Goal: Task Accomplishment & Management: Manage account settings

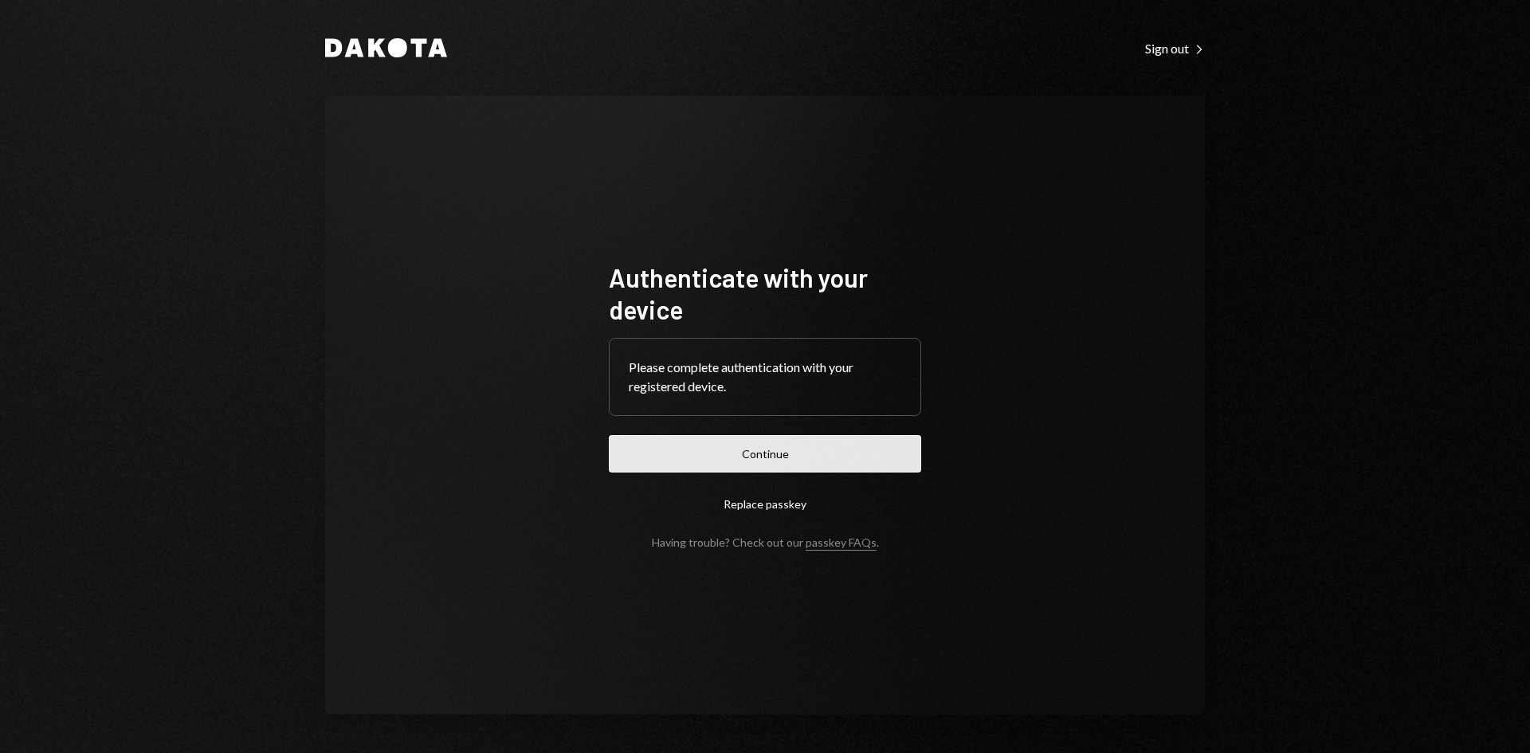
click at [849, 441] on button "Continue" at bounding box center [765, 453] width 312 height 37
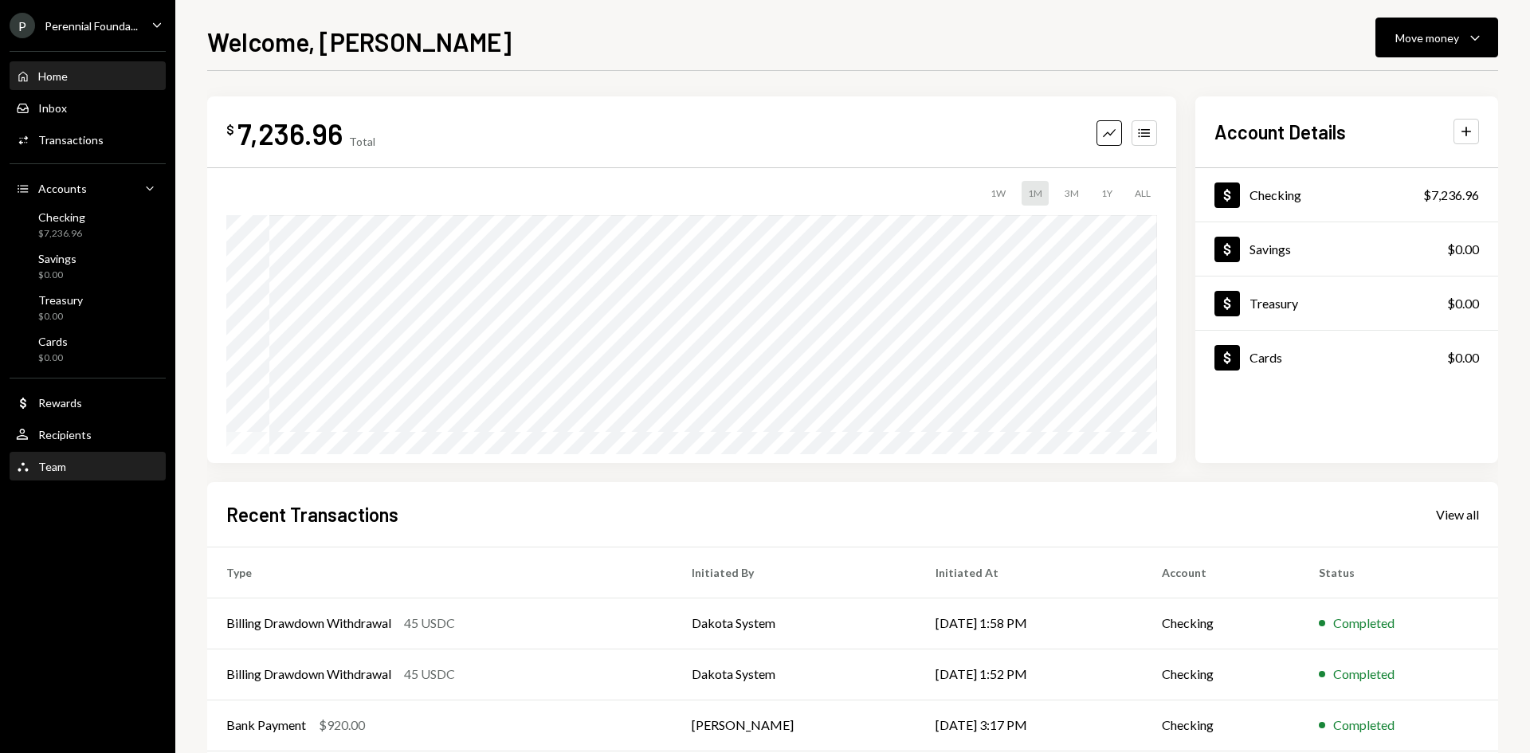
click at [56, 476] on div "Team Team" at bounding box center [87, 466] width 143 height 27
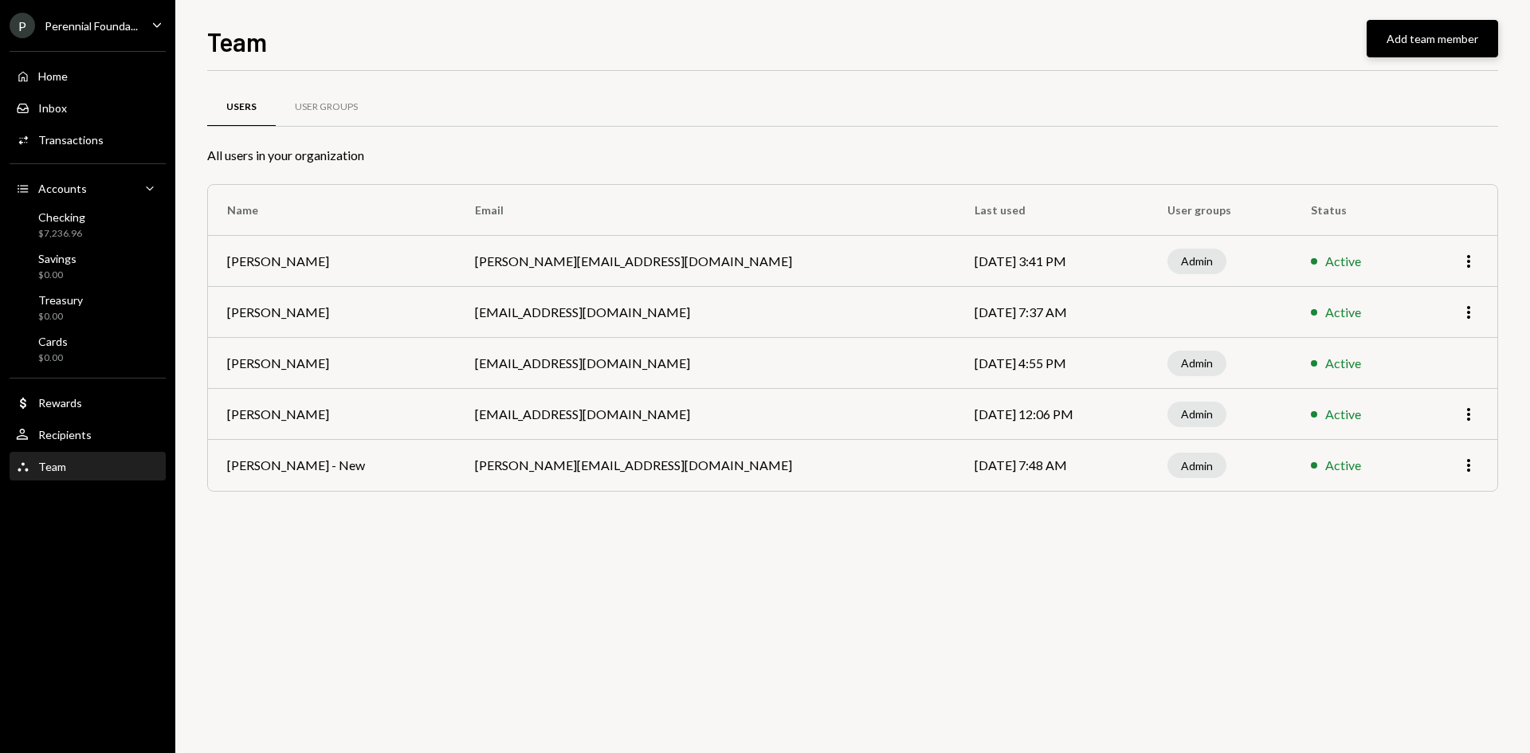
click at [1425, 45] on button "Add team member" at bounding box center [1431, 38] width 131 height 37
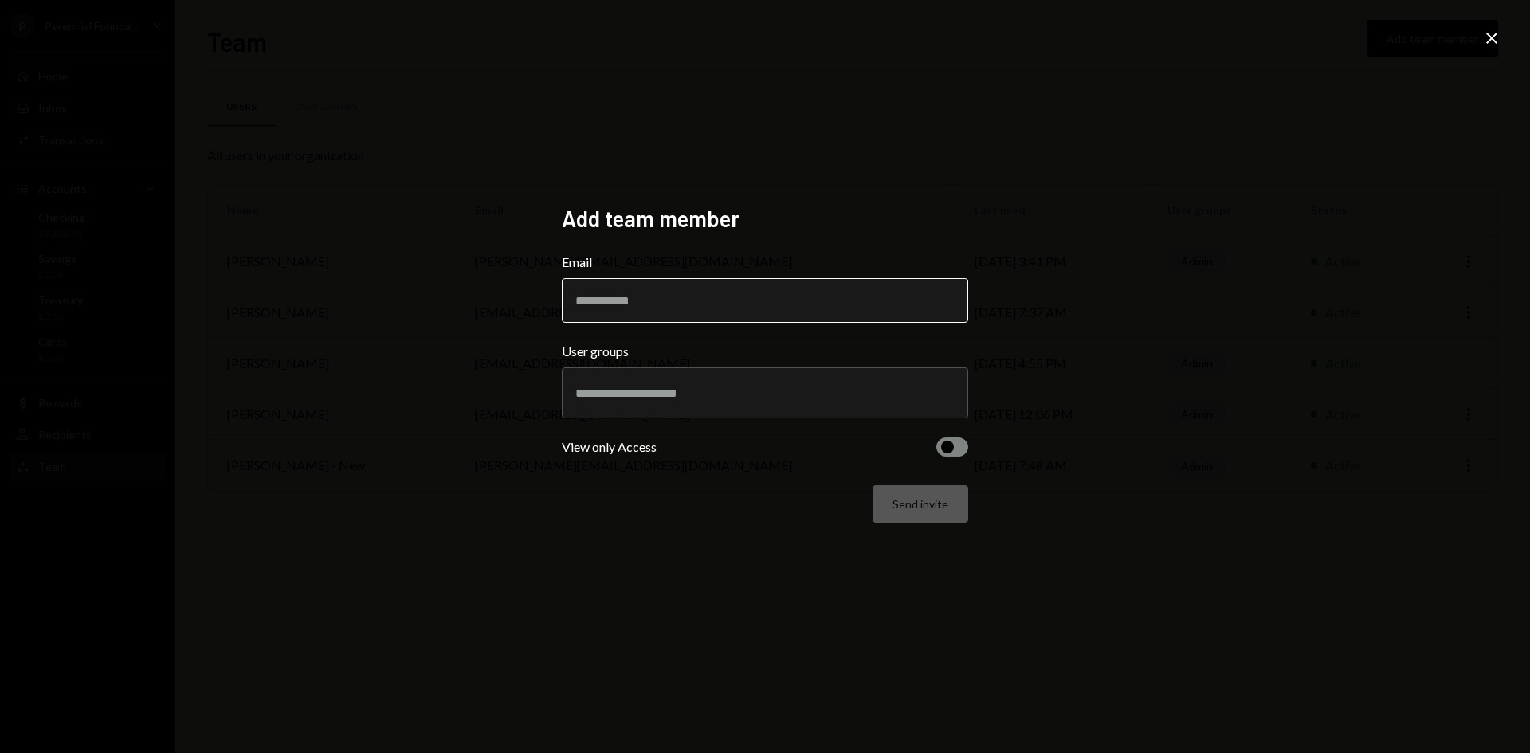
drag, startPoint x: 798, startPoint y: 303, endPoint x: 841, endPoint y: 290, distance: 44.9
click at [798, 303] on input "Email" at bounding box center [765, 300] width 406 height 45
click at [680, 289] on input "Email" at bounding box center [765, 300] width 406 height 45
paste input "**********"
type input "**********"
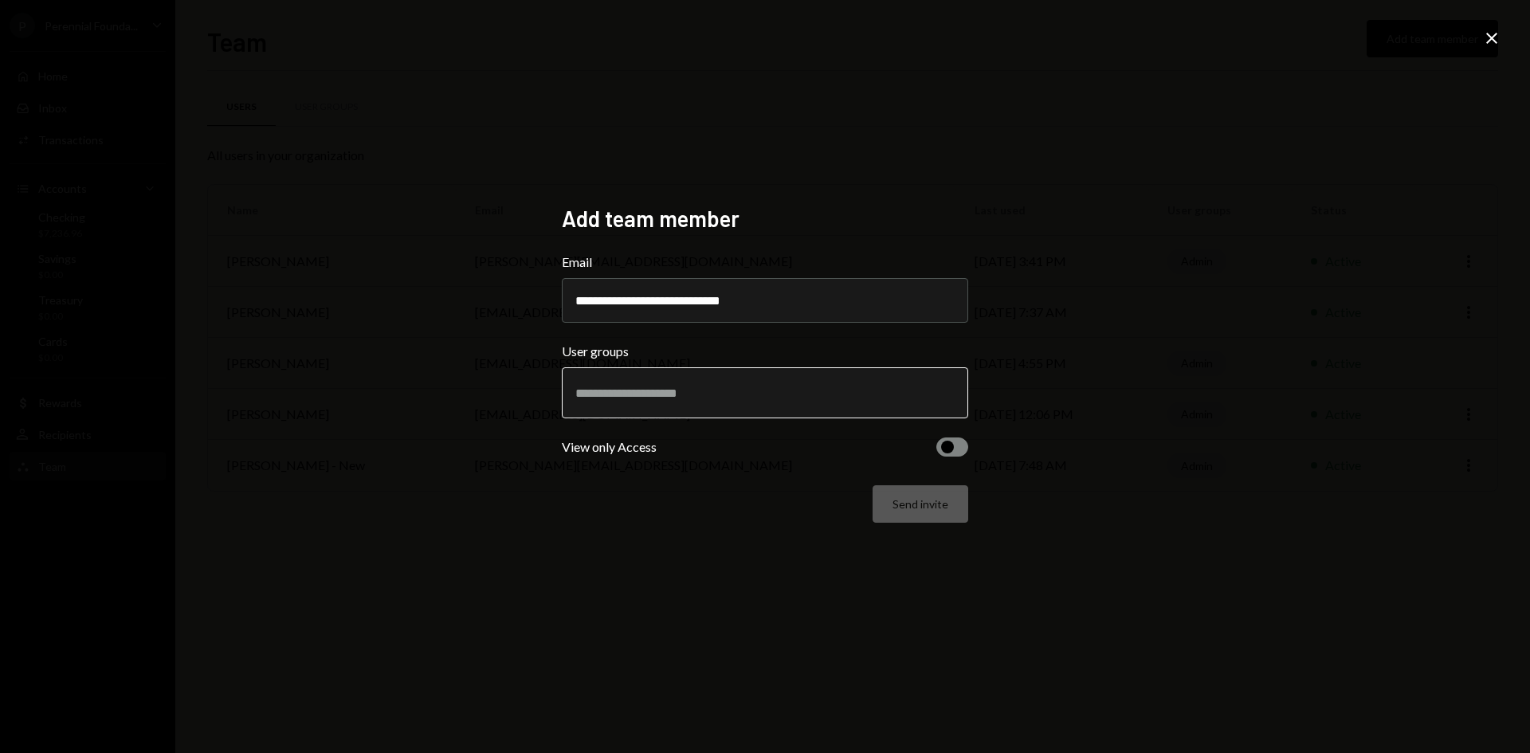
click at [644, 396] on input "text" at bounding box center [764, 393] width 379 height 14
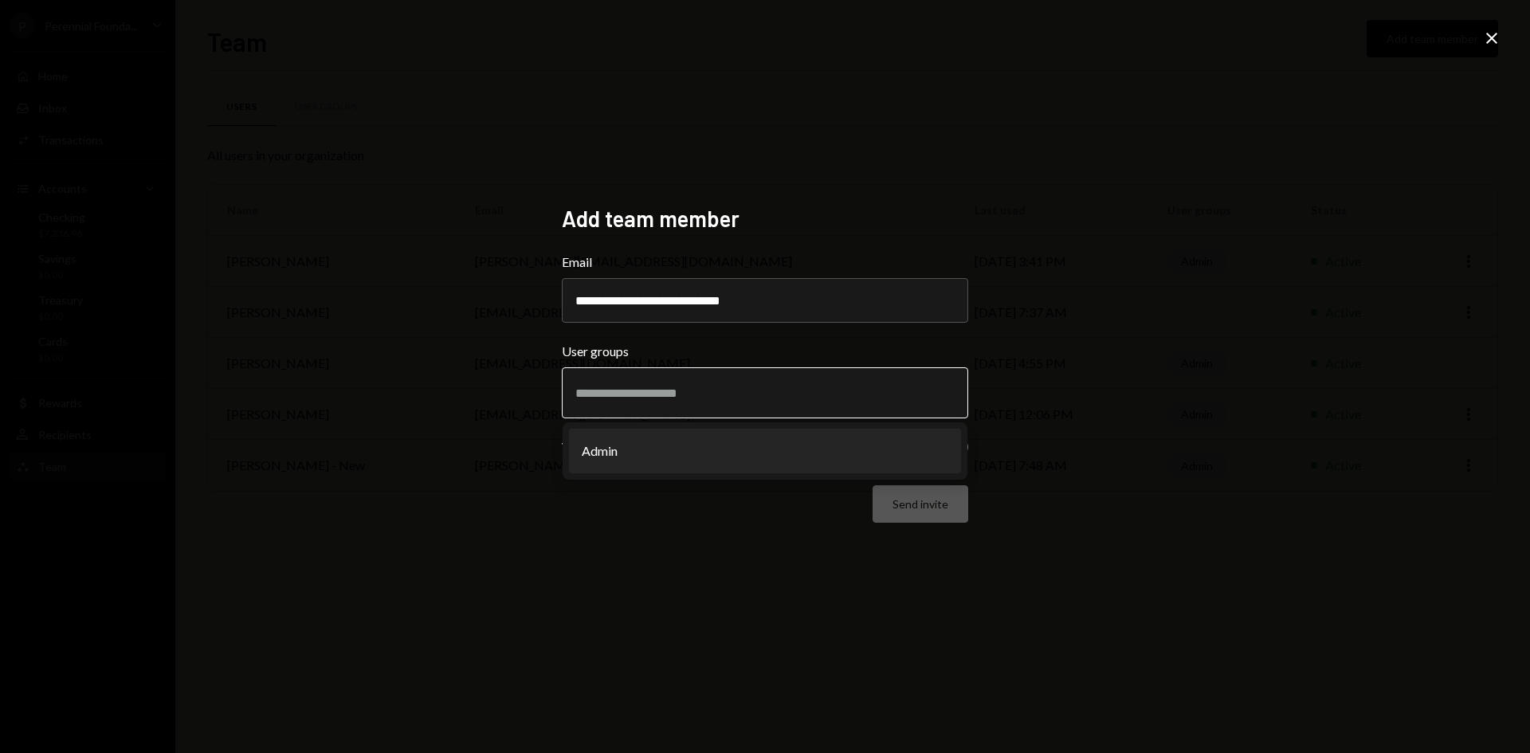
click at [644, 446] on li "Admin" at bounding box center [765, 451] width 392 height 45
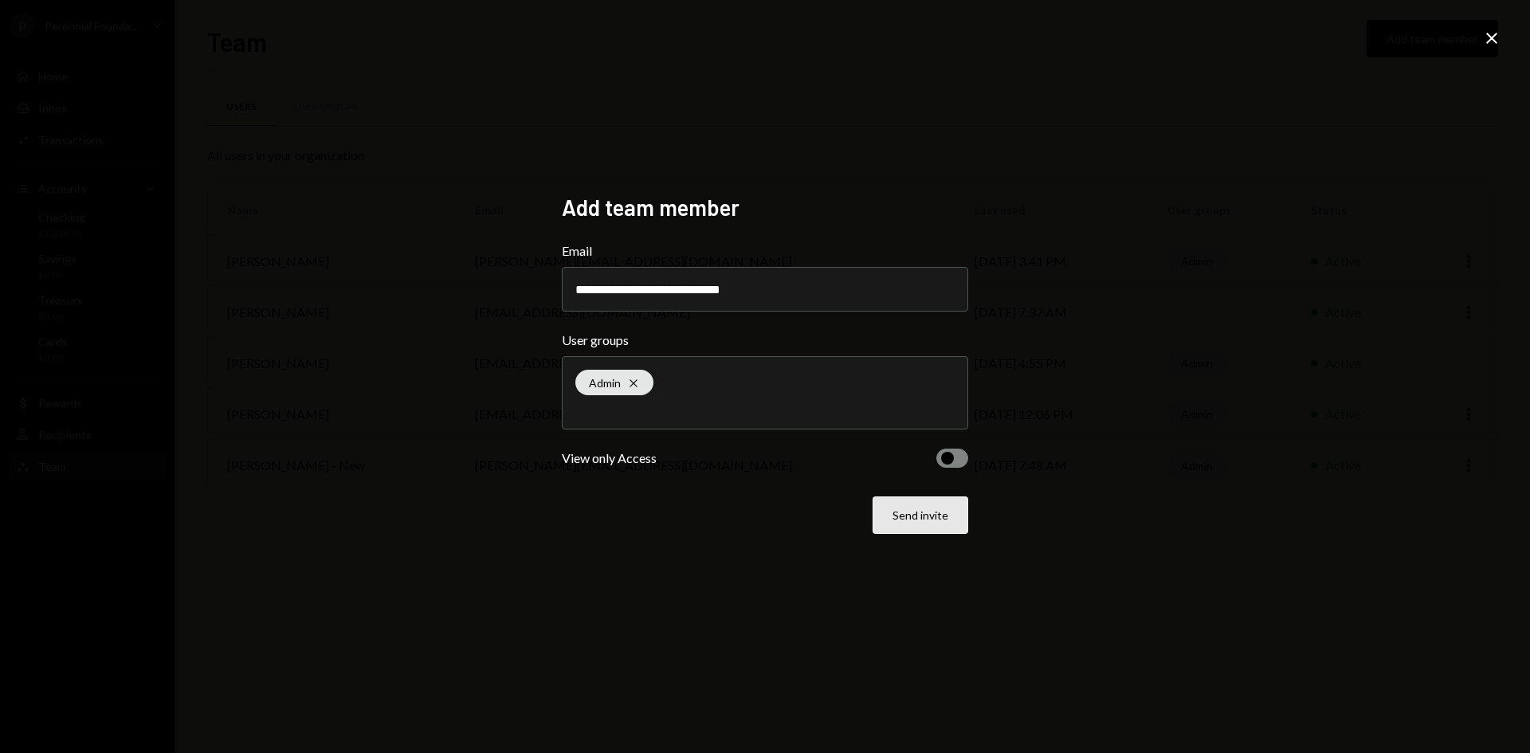
click at [909, 520] on button "Send invite" at bounding box center [920, 514] width 96 height 37
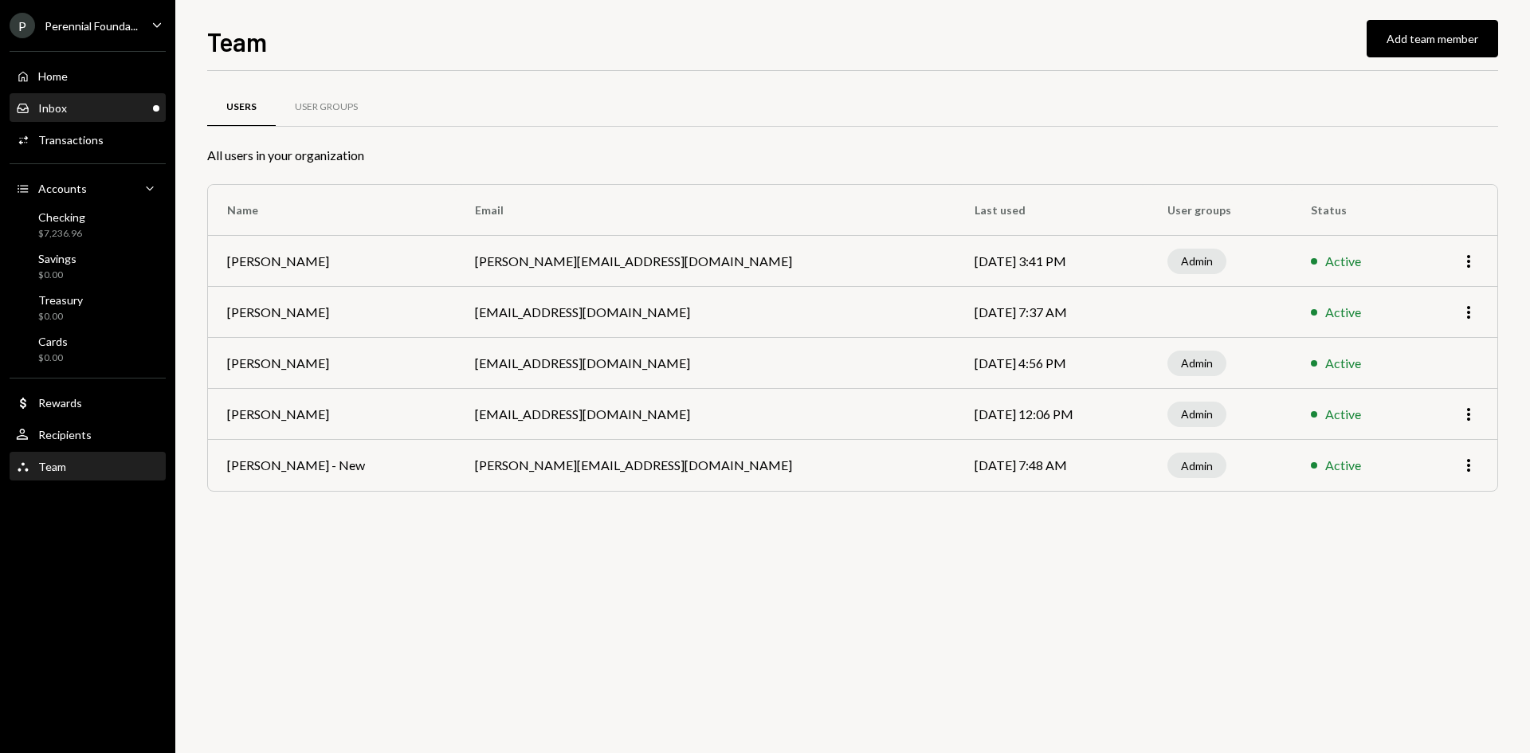
click at [105, 115] on div "Inbox Inbox" at bounding box center [87, 108] width 143 height 14
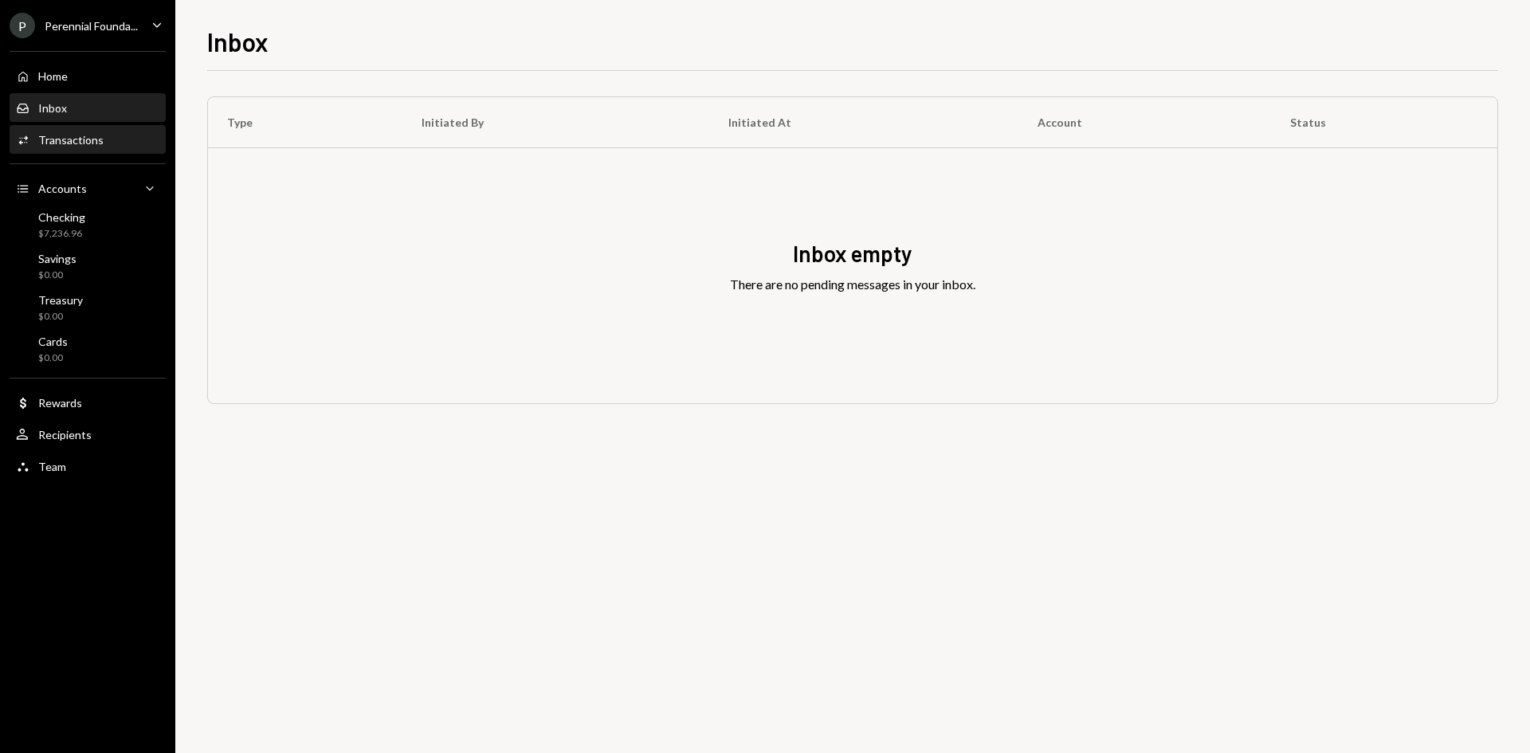
click at [62, 128] on div "Activities Transactions" at bounding box center [87, 140] width 143 height 27
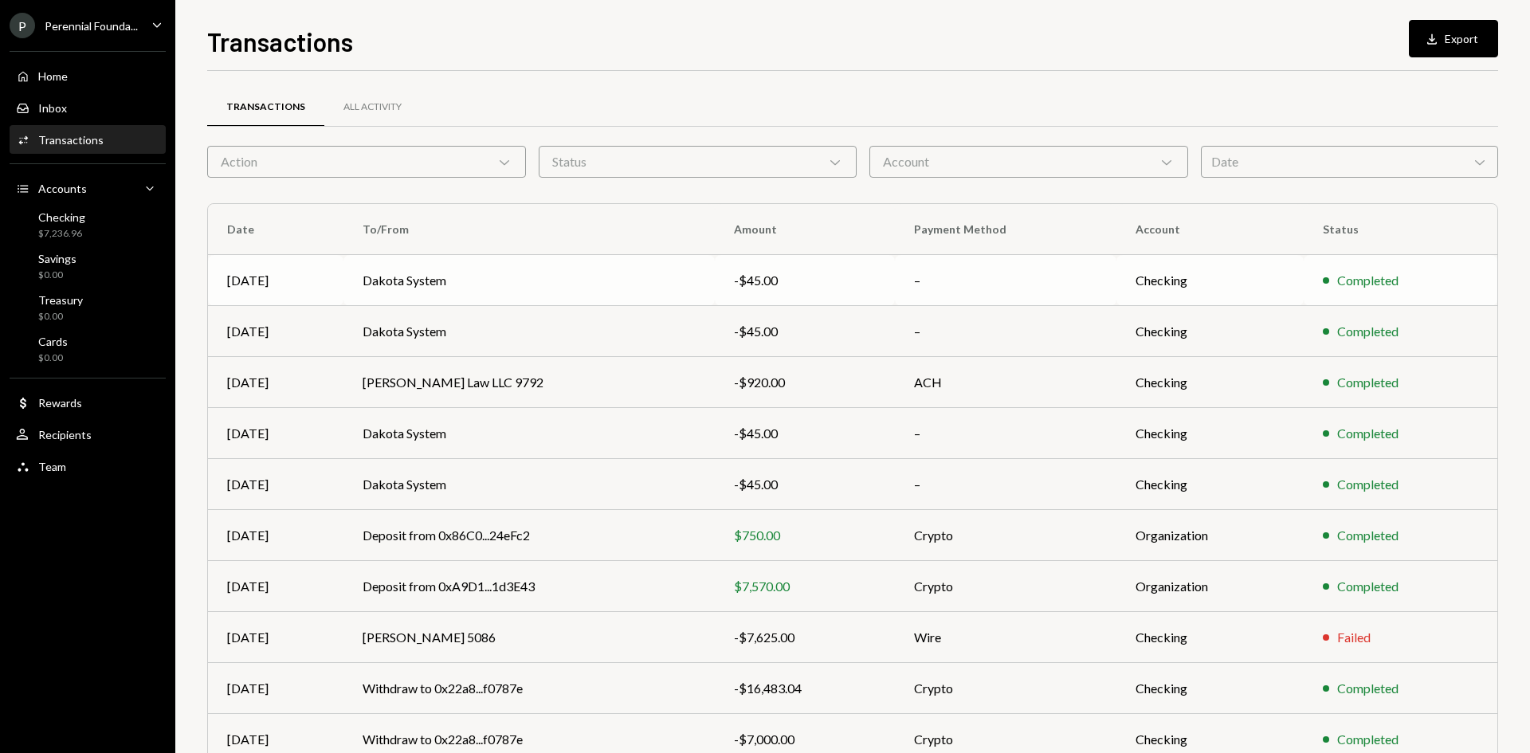
click at [515, 288] on td "Dakota System" at bounding box center [528, 280] width 371 height 51
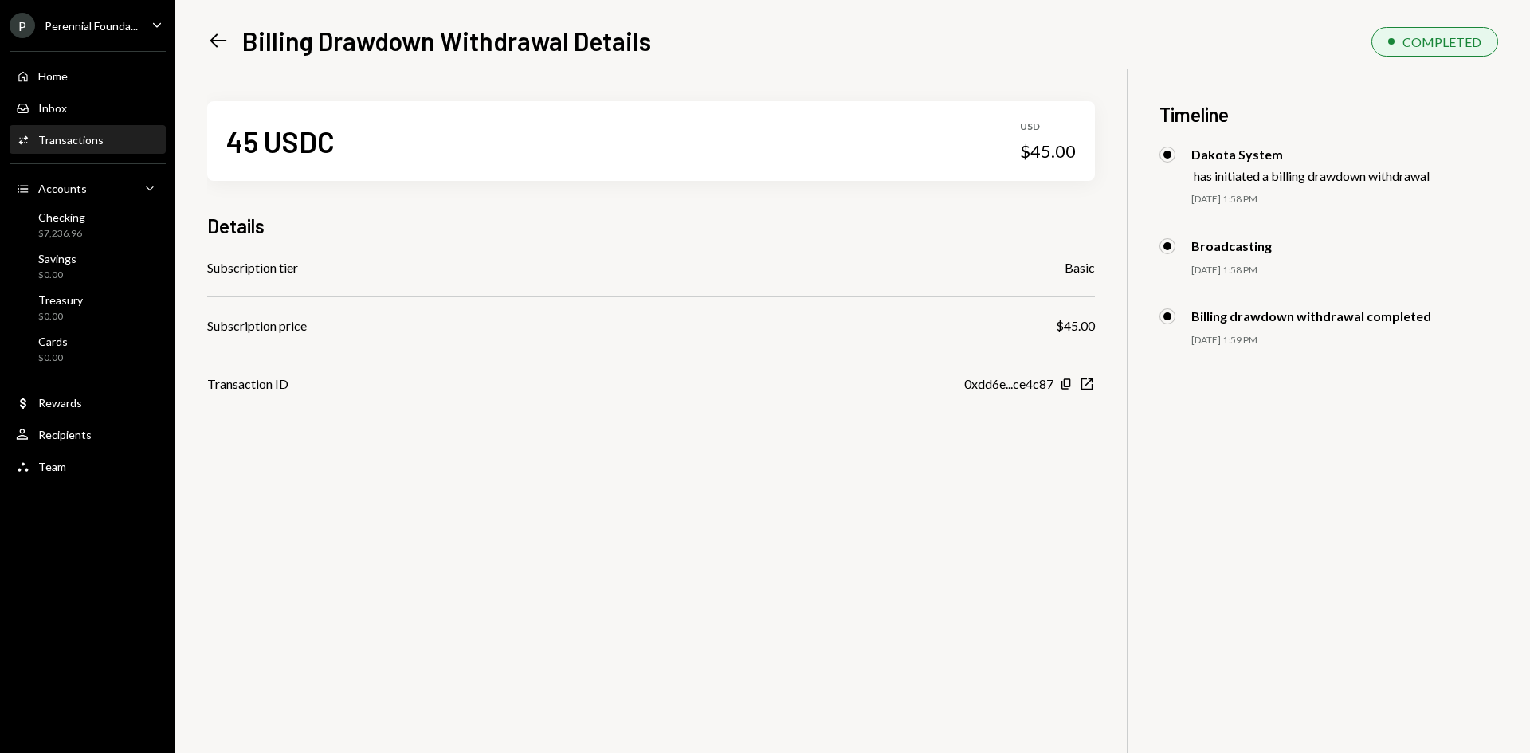
click at [206, 49] on div "Left Arrow Billing Drawdown Withdrawal Details COMPLETED 45 USDC USD $45.00 Det…" at bounding box center [852, 376] width 1354 height 753
click at [210, 37] on icon "Left Arrow" at bounding box center [218, 40] width 22 height 22
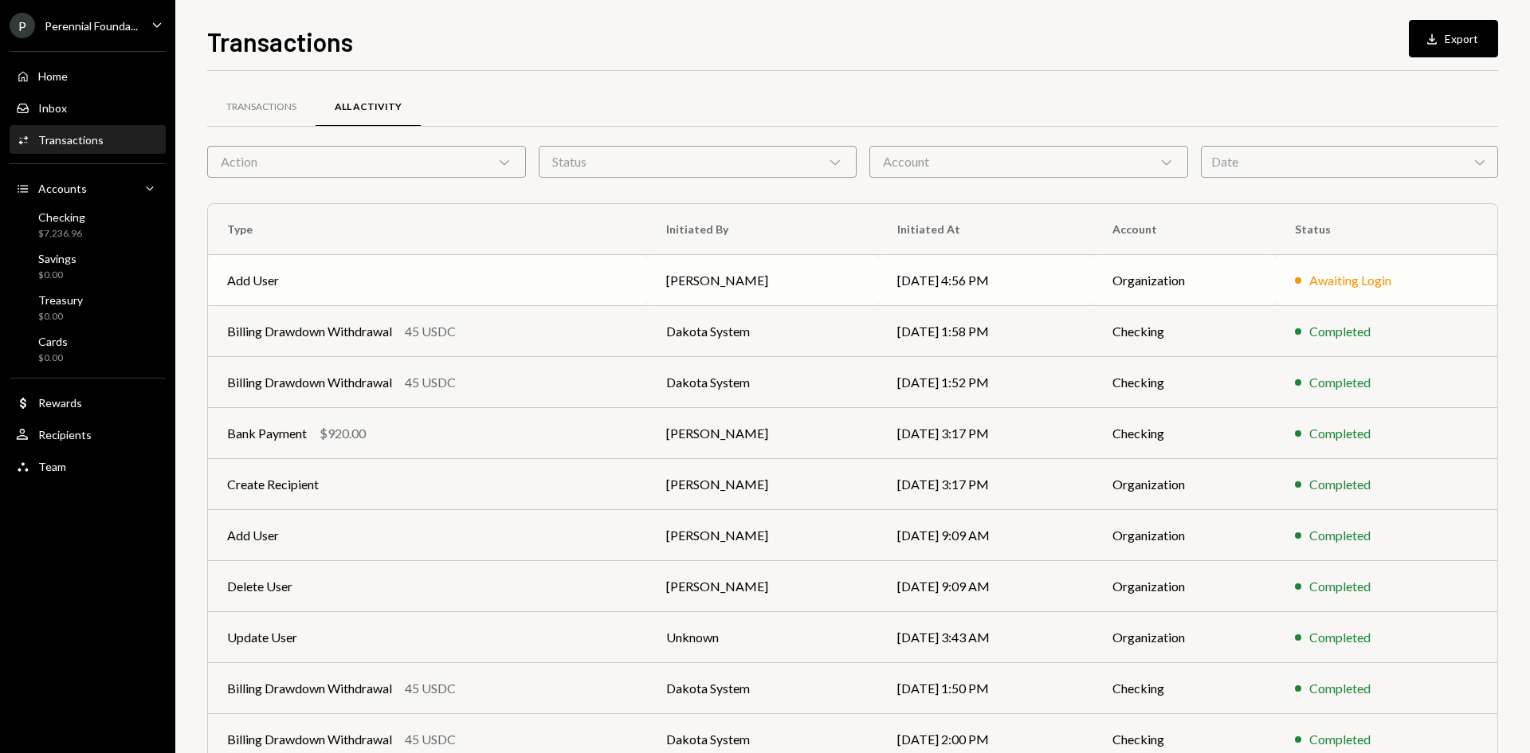
click at [437, 274] on td "Add User" at bounding box center [427, 280] width 439 height 51
